Goal: Download file/media

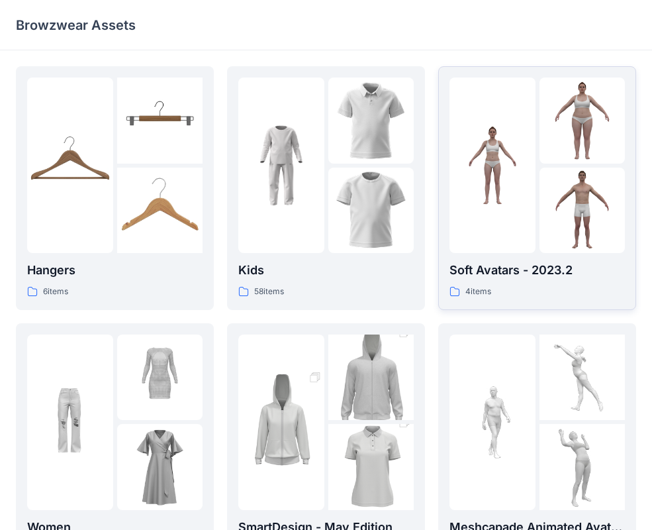
click at [480, 199] on img at bounding box center [493, 166] width 86 height 86
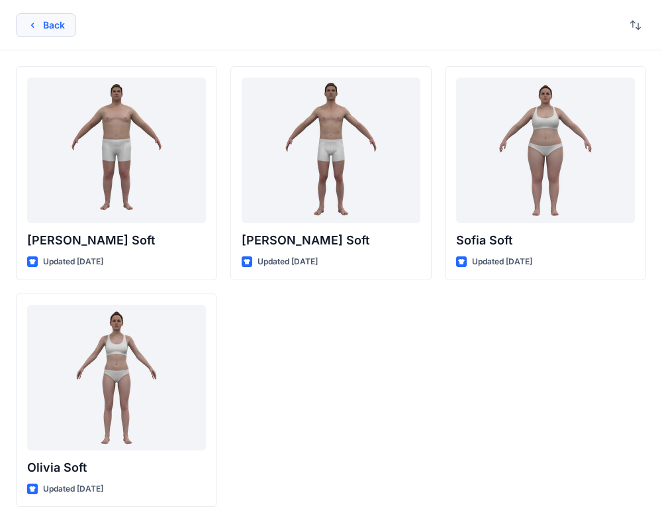
click at [46, 28] on button "Back" at bounding box center [46, 25] width 60 height 24
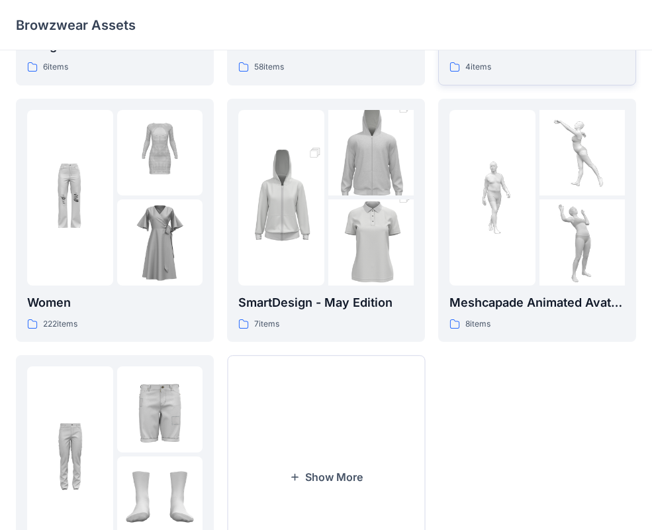
scroll to position [330, 0]
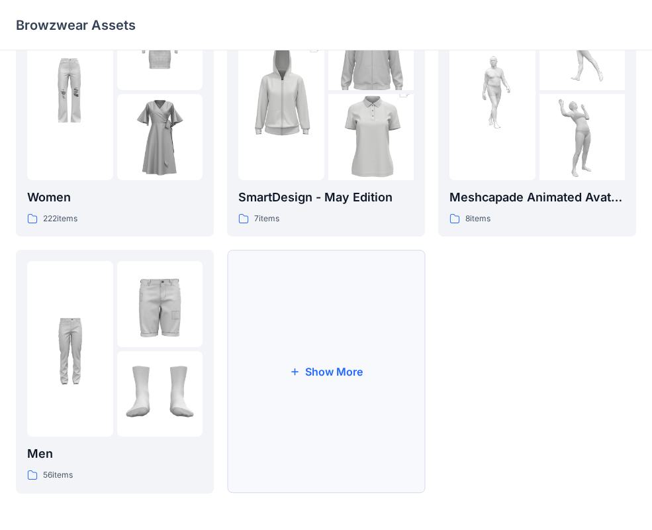
click at [342, 351] on button "Show More" at bounding box center [326, 372] width 198 height 244
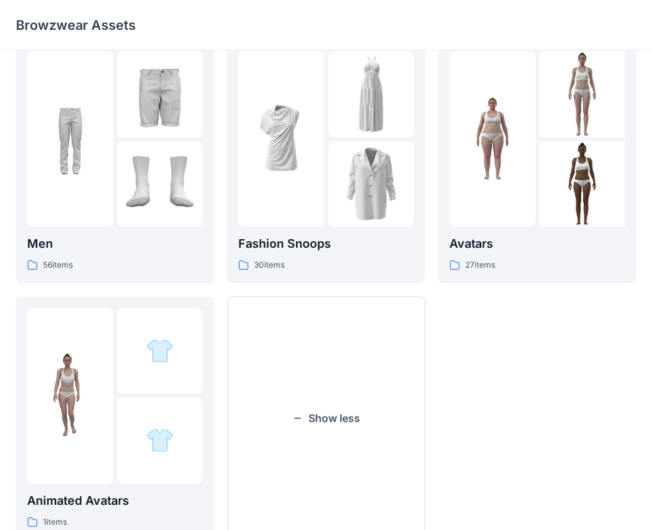
scroll to position [549, 0]
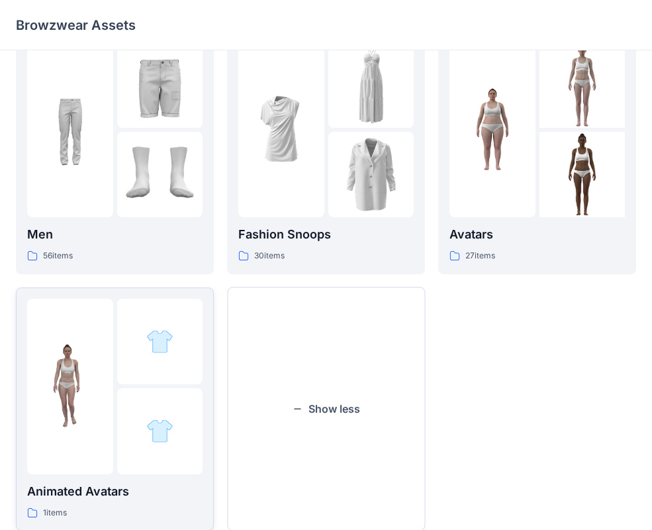
click at [79, 379] on img at bounding box center [70, 386] width 86 height 86
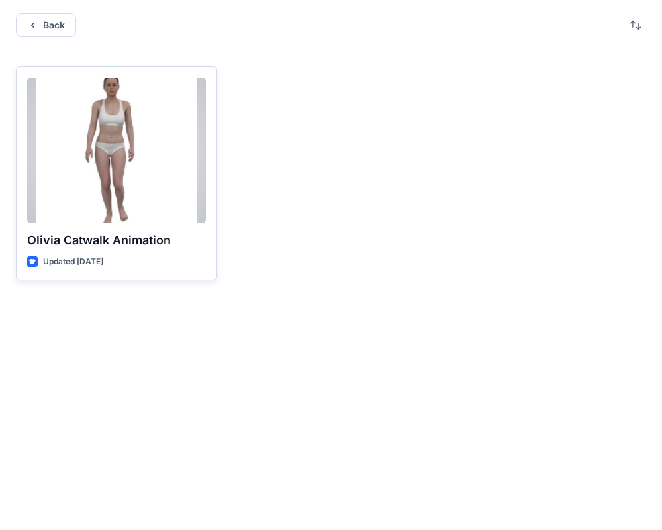
click at [174, 127] on div at bounding box center [116, 150] width 179 height 146
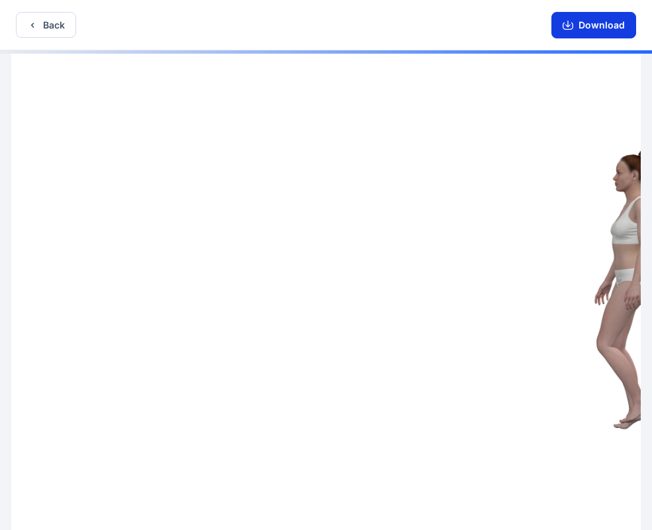
click at [600, 31] on button "Download" at bounding box center [594, 25] width 85 height 26
click at [37, 28] on icon "button" at bounding box center [32, 25] width 11 height 11
